Goal: Navigation & Orientation: Understand site structure

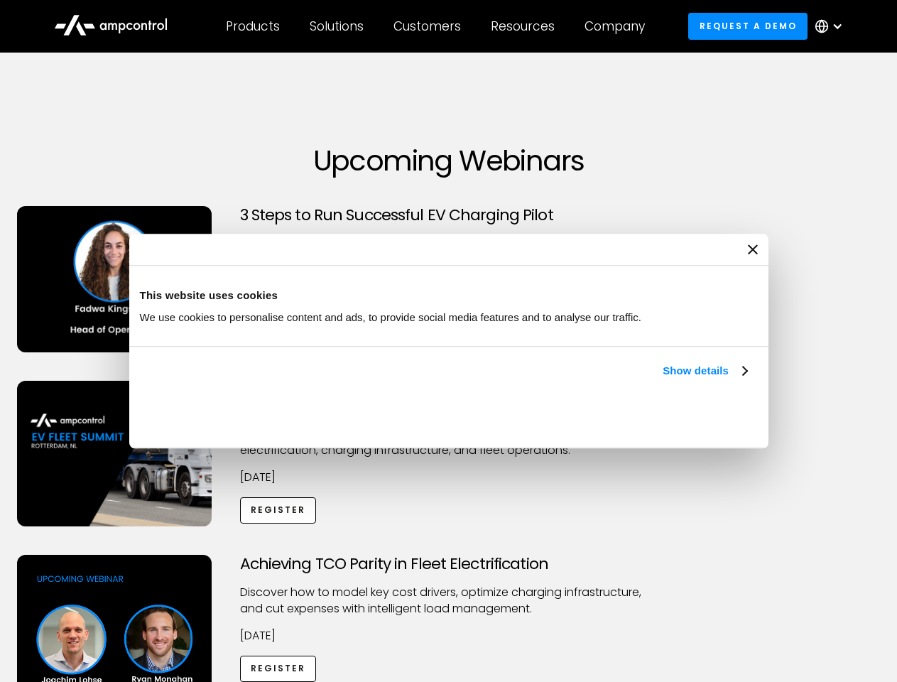
click at [663, 379] on link "Show details" at bounding box center [705, 370] width 84 height 17
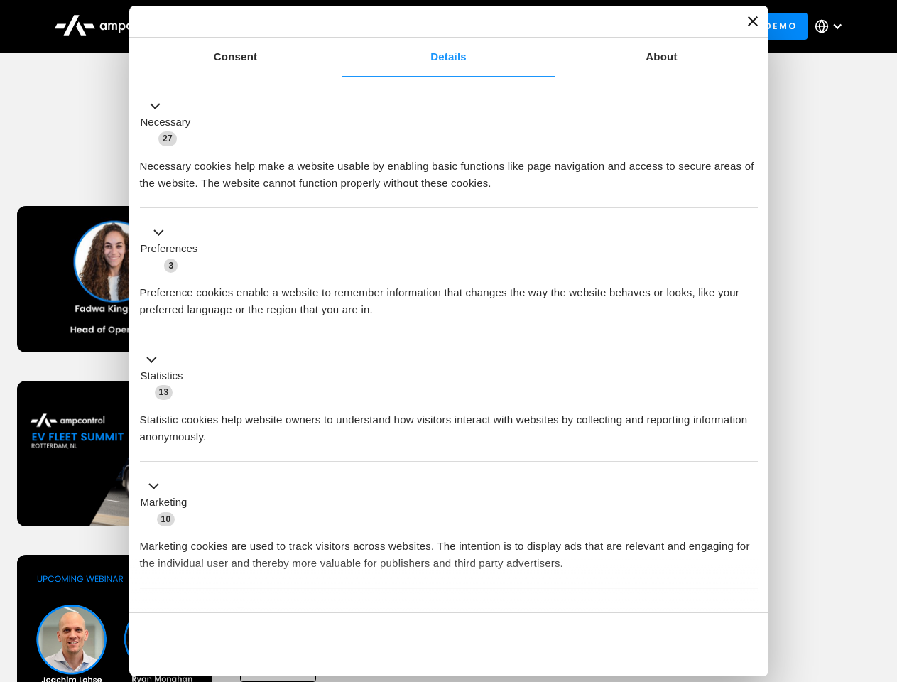
click at [749, 588] on ul "Necessary 27 Necessary cookies help make a website usable by enabling basic fun…" at bounding box center [448, 374] width 631 height 585
click at [881, 572] on div "Achieving TCO Parity in Fleet Electrification Discover how to model key cost dr…" at bounding box center [449, 666] width 892 height 223
click at [437, 26] on div "Customers" at bounding box center [426, 26] width 67 height 16
click at [252, 26] on div "Products" at bounding box center [253, 26] width 54 height 16
click at [337, 26] on div "Solutions" at bounding box center [337, 26] width 54 height 16
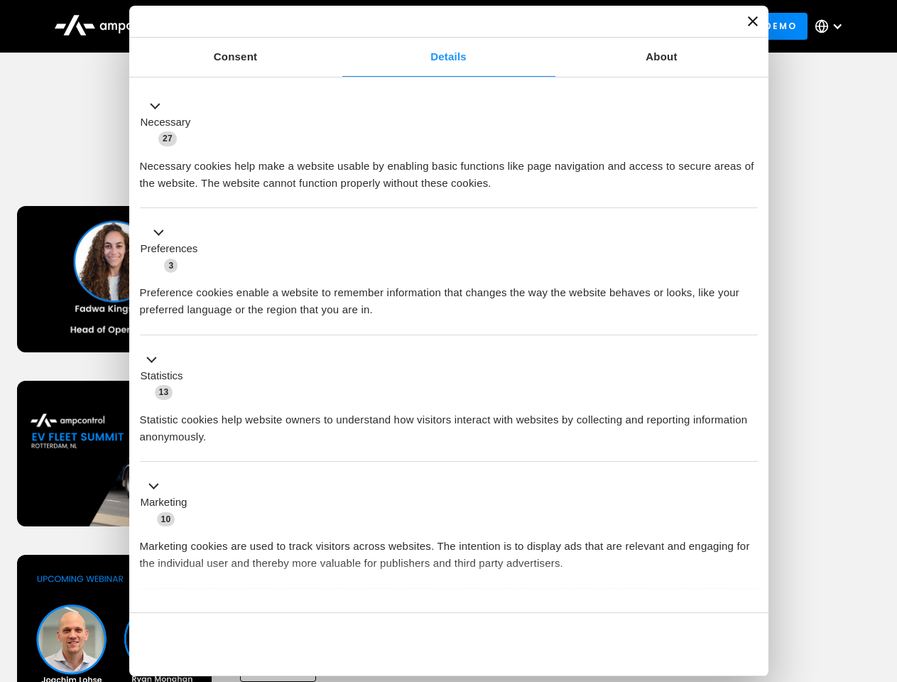
click at [430, 26] on div "Customers" at bounding box center [426, 26] width 67 height 16
click at [526, 26] on div "Resources" at bounding box center [523, 26] width 64 height 16
click at [619, 26] on div "Company" at bounding box center [614, 26] width 60 height 16
click at [832, 26] on div at bounding box center [837, 26] width 11 height 11
